Goal: Navigation & Orientation: Find specific page/section

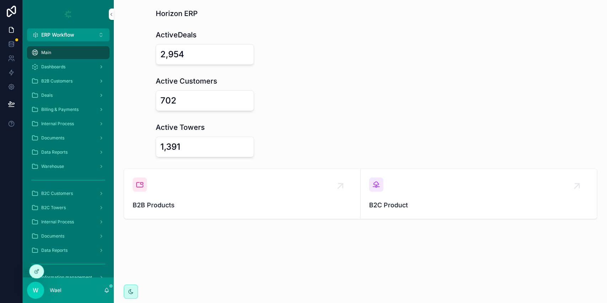
click at [55, 29] on button "ERP Workflow Alt 1" at bounding box center [68, 34] width 82 height 13
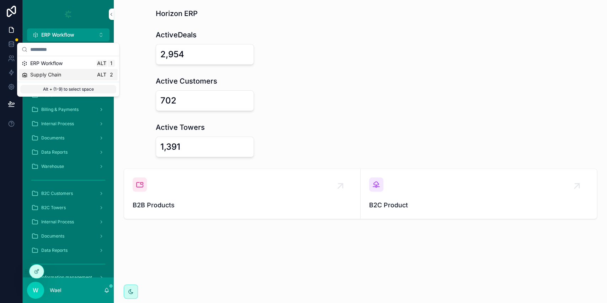
click at [61, 78] on span "Supply Chain" at bounding box center [45, 74] width 31 height 7
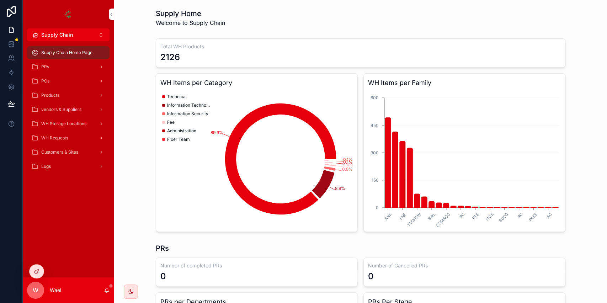
click at [59, 65] on div "PRs" at bounding box center [68, 66] width 74 height 11
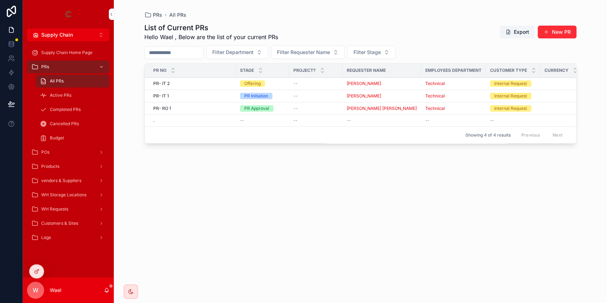
click at [54, 93] on span "Active PRs" at bounding box center [61, 95] width 22 height 6
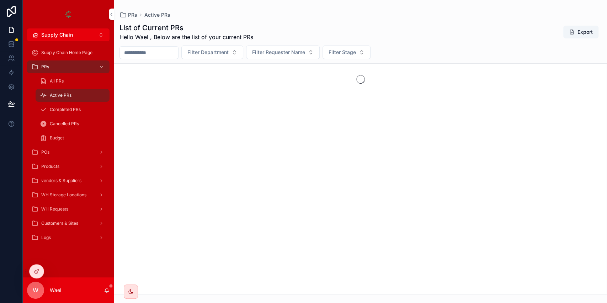
click at [54, 83] on span "All PRs" at bounding box center [57, 81] width 14 height 6
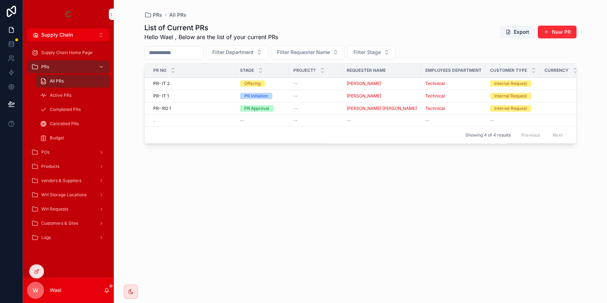
click at [63, 150] on div "POs" at bounding box center [68, 151] width 74 height 11
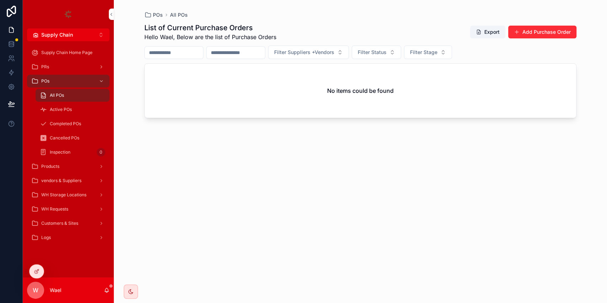
click at [66, 208] on span "WH Requests" at bounding box center [54, 209] width 27 height 6
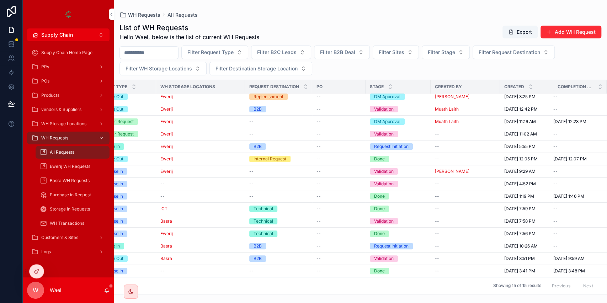
scroll to position [9, 0]
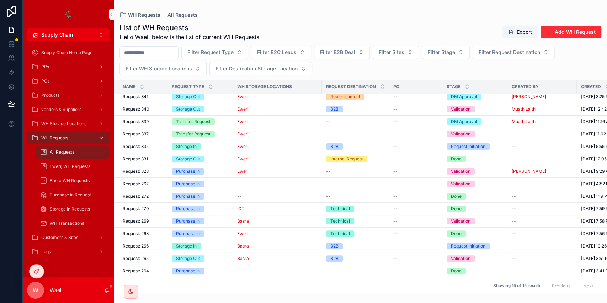
click at [222, 118] on div "Transfer Request" at bounding box center [200, 121] width 57 height 6
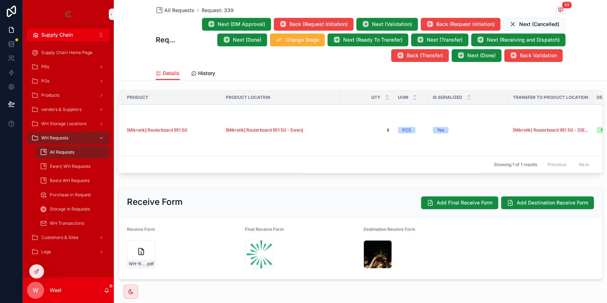
scroll to position [286, 0]
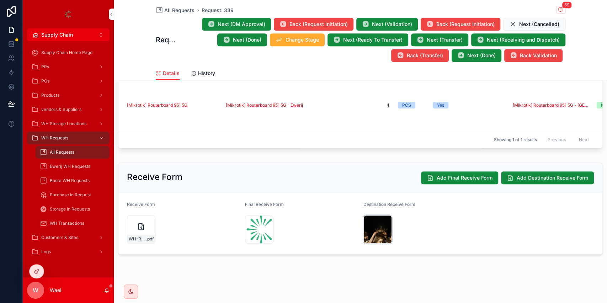
click at [375, 226] on div "download .jpeg" at bounding box center [377, 229] width 28 height 28
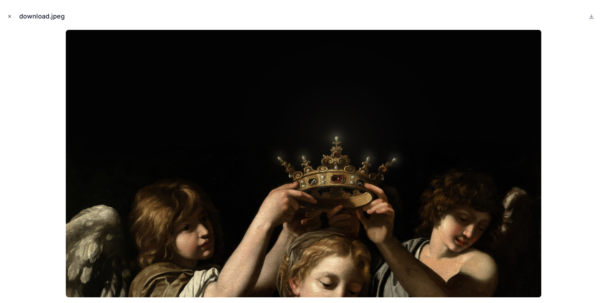
click at [9, 16] on icon "Close modal" at bounding box center [9, 16] width 5 height 5
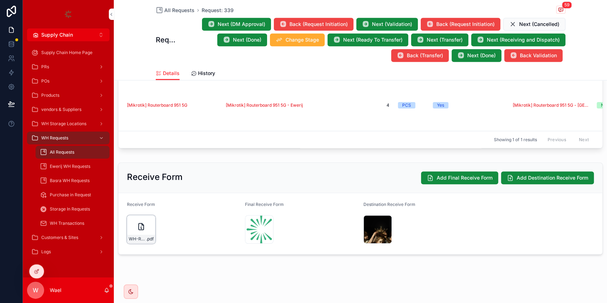
click at [129, 227] on div "WH-Request-Form .pdf" at bounding box center [141, 229] width 28 height 28
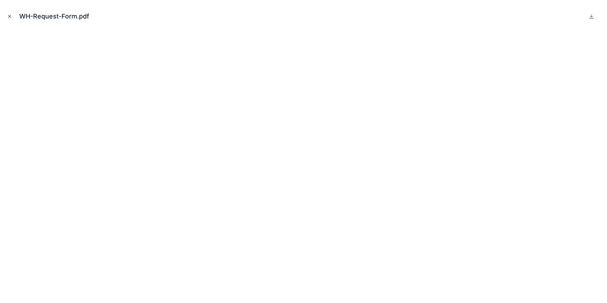
click at [8, 15] on icon "Close modal" at bounding box center [9, 16] width 5 height 5
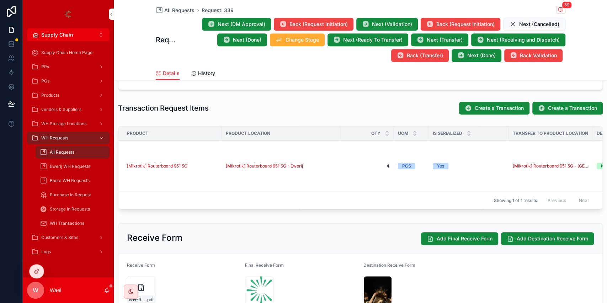
scroll to position [0, 182]
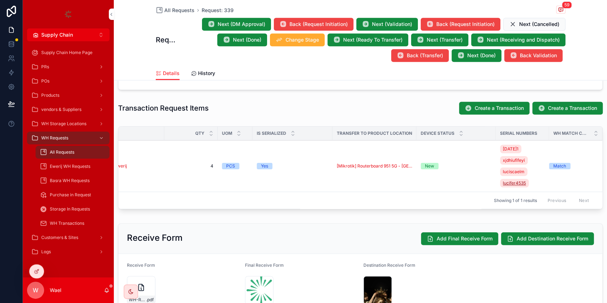
click at [454, 183] on span "lucifer4535" at bounding box center [513, 183] width 23 height 6
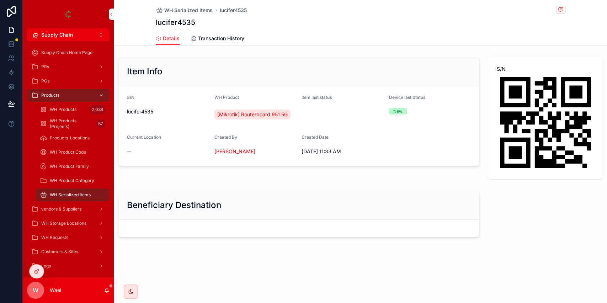
click at [212, 33] on link "Transaction History" at bounding box center [217, 39] width 53 height 14
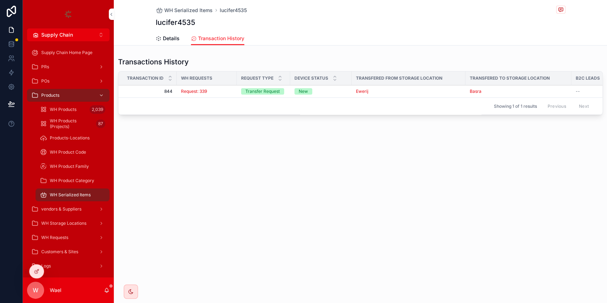
click at [167, 33] on link "Details" at bounding box center [168, 39] width 24 height 14
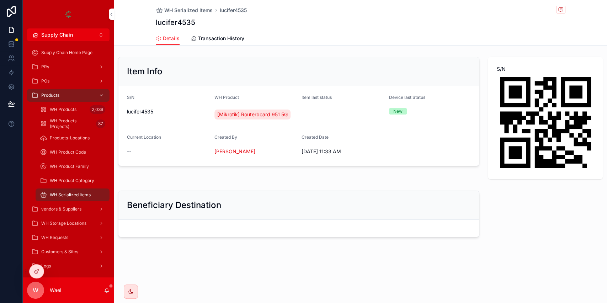
click at [208, 45] on div "WH Serialized Items lucifer4535 lucifer4535 Details Details Transaction History" at bounding box center [360, 22] width 493 height 45
click at [216, 42] on link "Transaction History" at bounding box center [217, 39] width 53 height 14
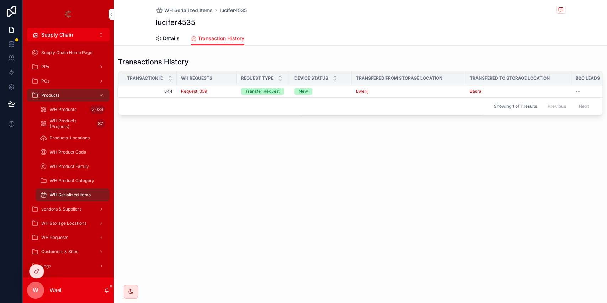
click at [170, 39] on span "Details" at bounding box center [171, 38] width 17 height 7
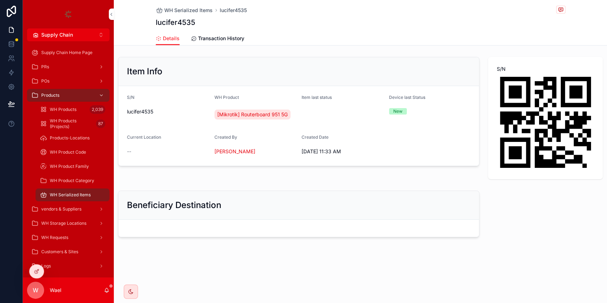
click at [217, 41] on span "Transaction History" at bounding box center [221, 38] width 46 height 7
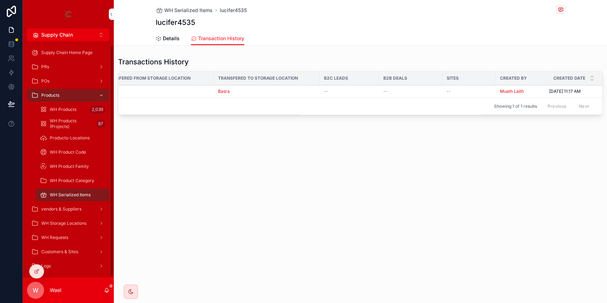
scroll to position [4, 0]
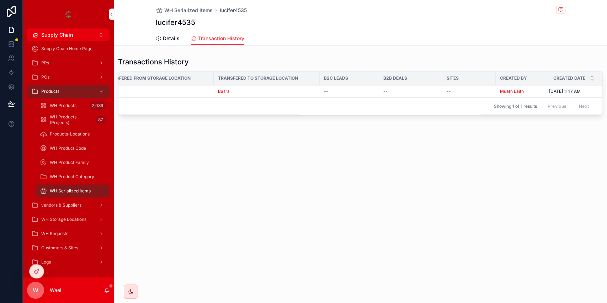
click at [82, 203] on div "vendors & Suppliers" at bounding box center [68, 204] width 74 height 11
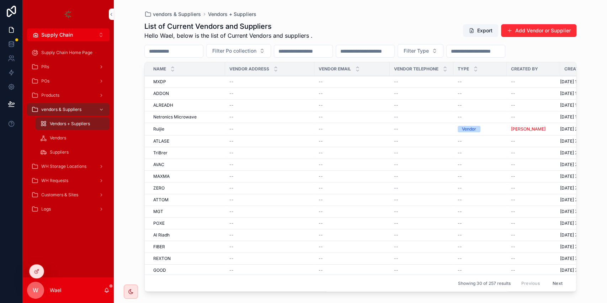
click at [68, 64] on div "PRs" at bounding box center [68, 66] width 74 height 11
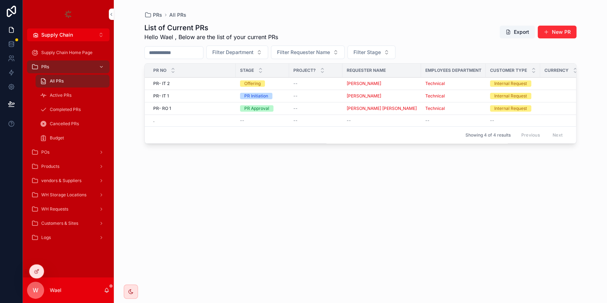
click at [70, 58] on div "Supply Chain Home Page" at bounding box center [68, 52] width 74 height 11
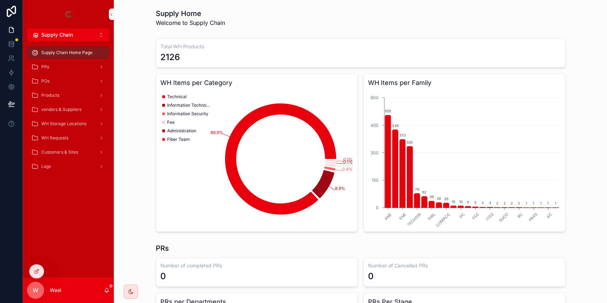
click at [60, 38] on button "Supply Chain Alt 2" at bounding box center [68, 34] width 82 height 13
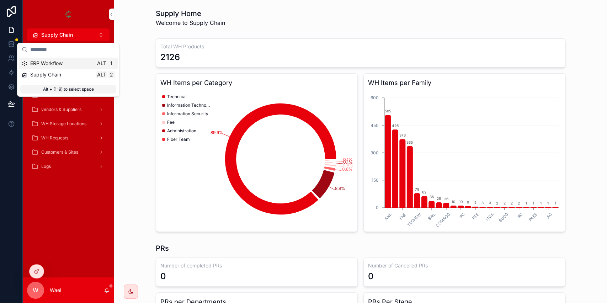
click at [60, 38] on button "Supply Chain Alt 2" at bounding box center [68, 34] width 82 height 13
